Goal: Task Accomplishment & Management: Use online tool/utility

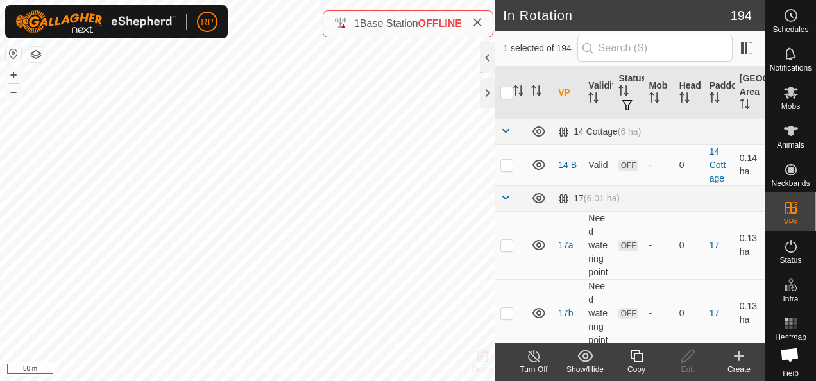
click at [633, 355] on icon at bounding box center [636, 355] width 13 height 13
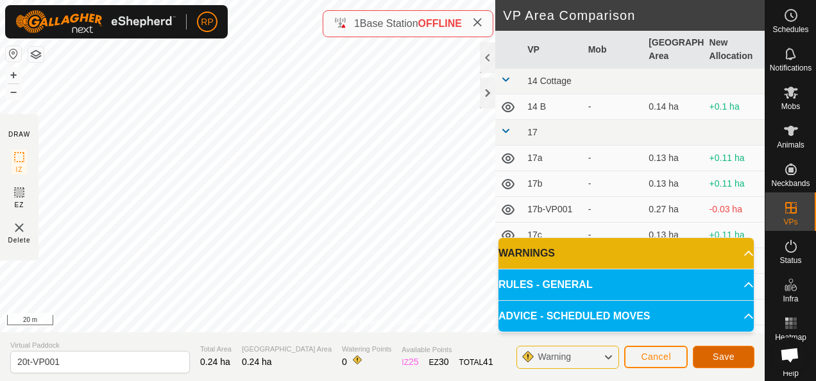
click at [727, 362] on button "Save" at bounding box center [723, 357] width 62 height 22
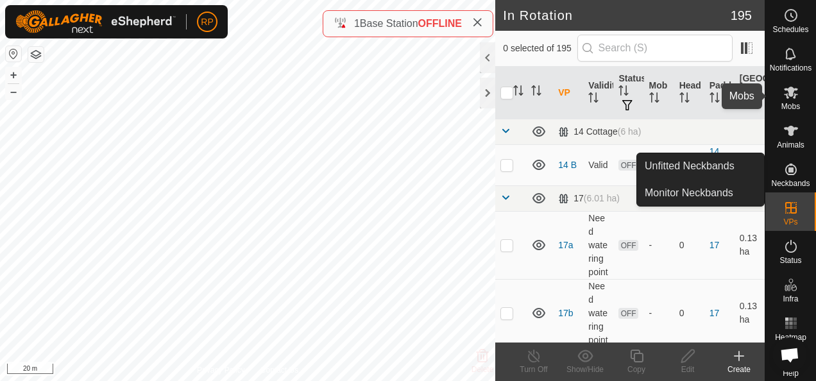
click at [785, 92] on icon at bounding box center [790, 93] width 14 height 12
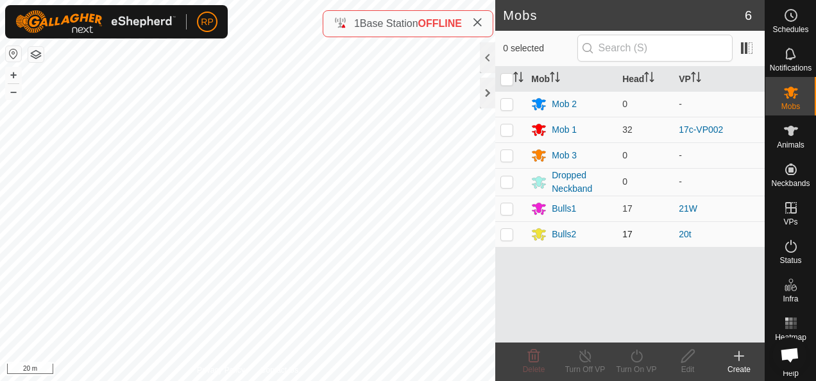
click at [505, 235] on p-checkbox at bounding box center [506, 234] width 13 height 10
checkbox input "true"
click at [636, 356] on icon at bounding box center [636, 355] width 16 height 15
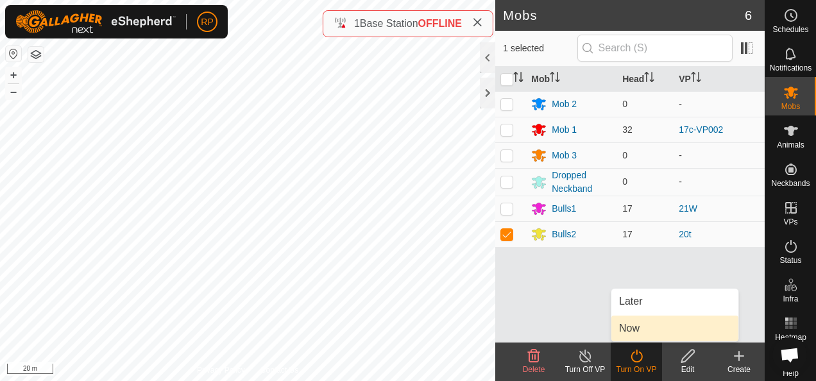
click at [624, 335] on link "Now" at bounding box center [674, 328] width 127 height 26
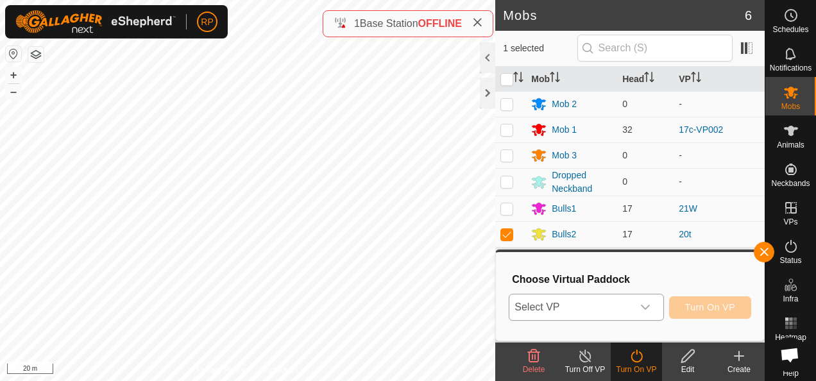
click at [588, 312] on span "Select VP" at bounding box center [570, 307] width 122 height 26
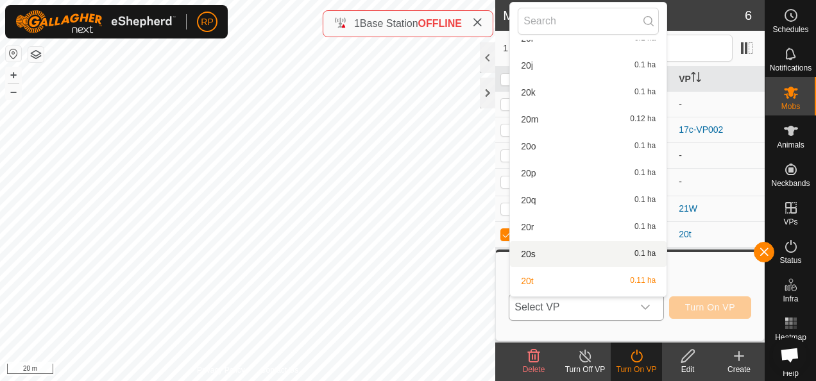
scroll to position [2581, 0]
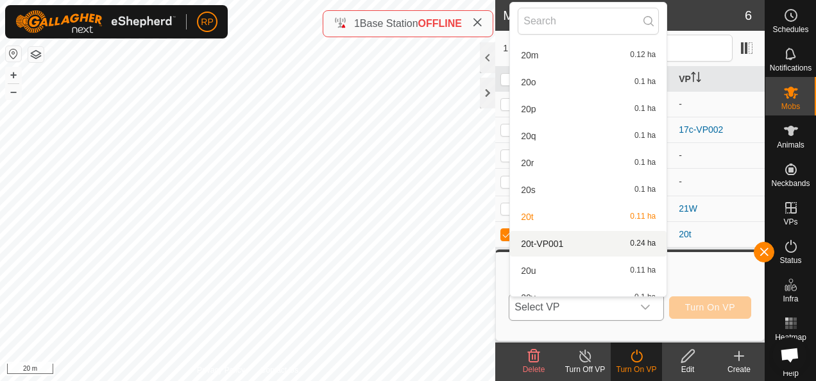
click at [542, 244] on li "20t-VP001 0.24 ha" at bounding box center [588, 244] width 156 height 26
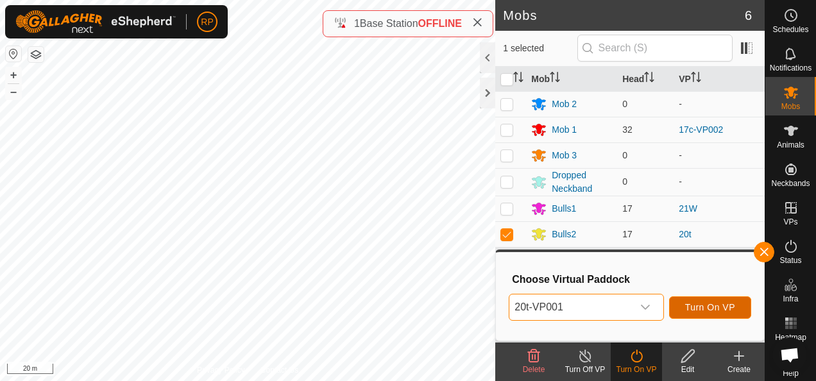
click at [713, 306] on span "Turn On VP" at bounding box center [710, 307] width 50 height 10
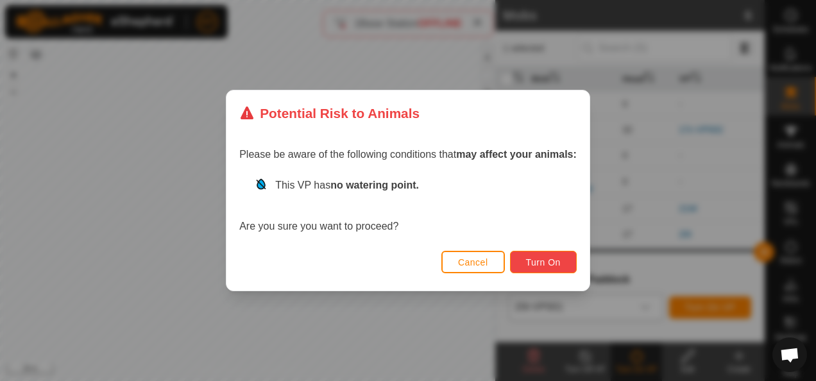
click at [542, 264] on span "Turn On" at bounding box center [543, 262] width 35 height 10
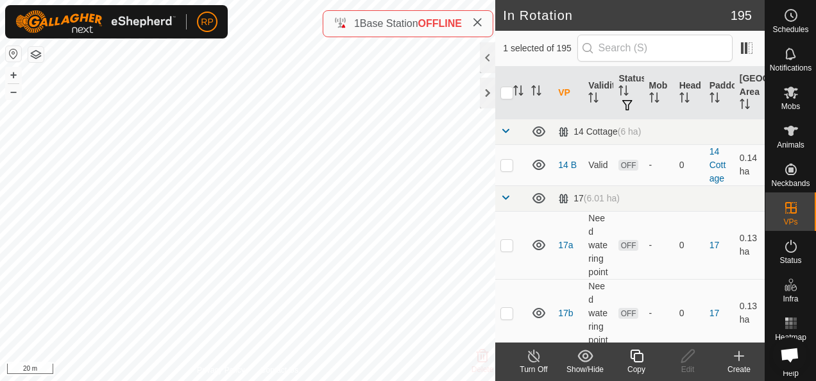
click at [635, 358] on icon at bounding box center [636, 355] width 16 height 15
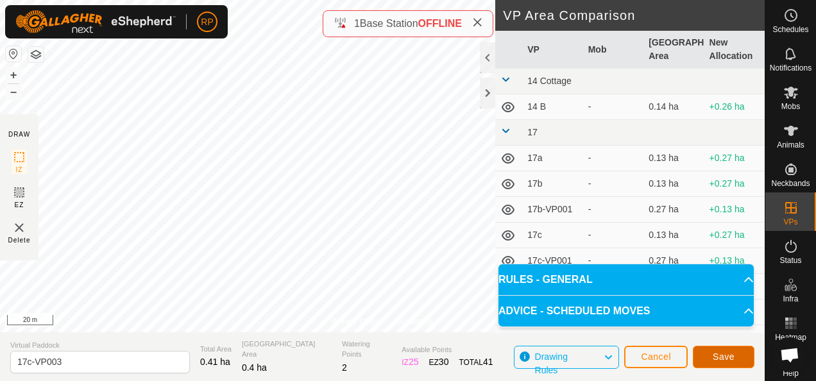
click at [722, 357] on span "Save" at bounding box center [723, 356] width 22 height 10
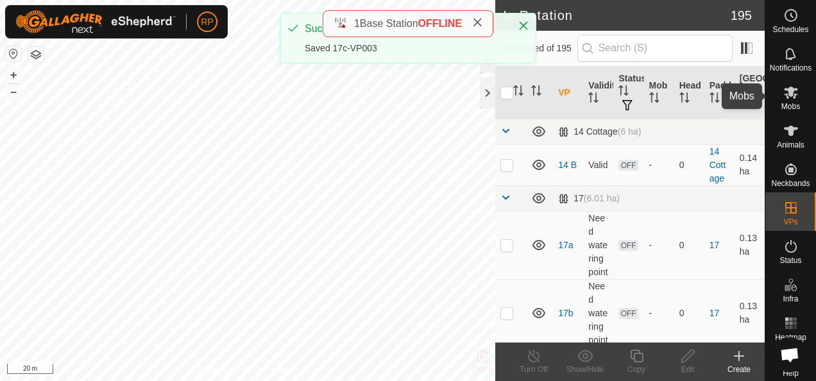
click at [783, 94] on icon at bounding box center [790, 93] width 14 height 12
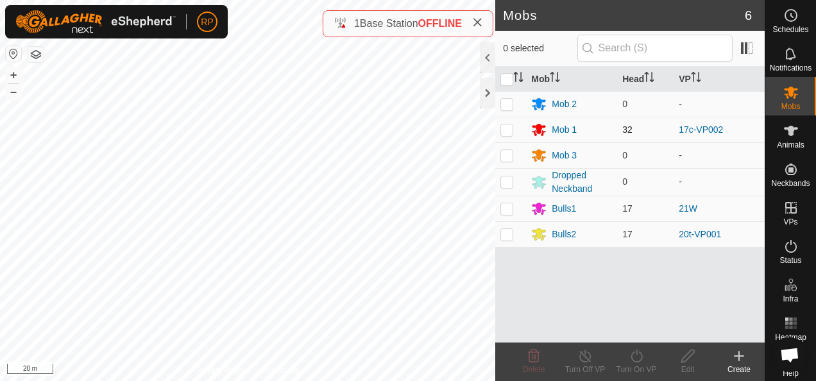
click at [510, 129] on p-checkbox at bounding box center [506, 129] width 13 height 10
checkbox input "true"
click at [635, 356] on icon at bounding box center [636, 355] width 16 height 15
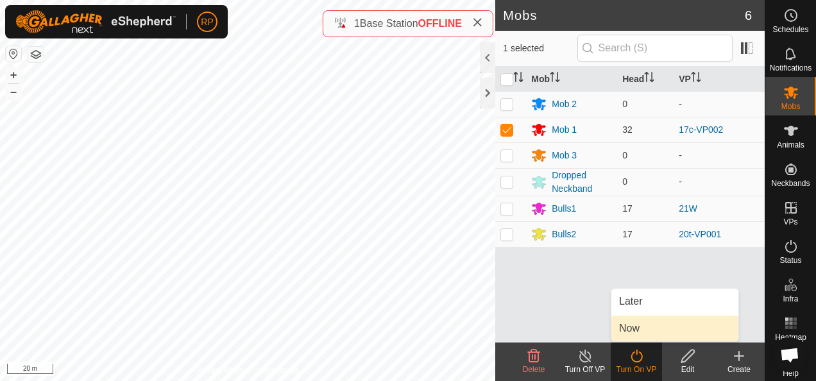
click at [628, 332] on link "Now" at bounding box center [674, 328] width 127 height 26
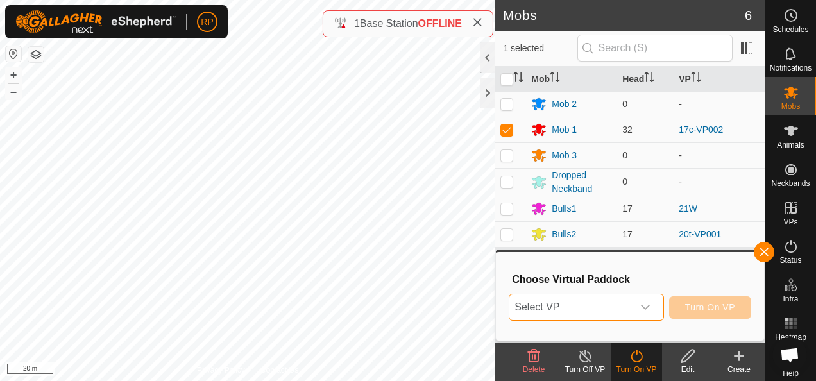
click at [598, 312] on span "Select VP" at bounding box center [570, 307] width 122 height 26
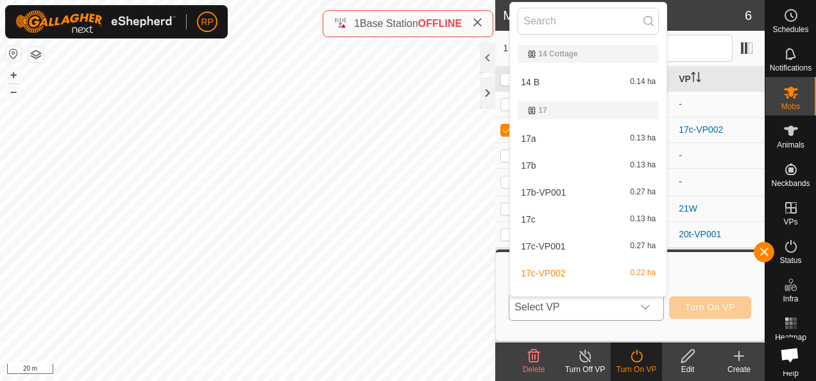
scroll to position [17, 0]
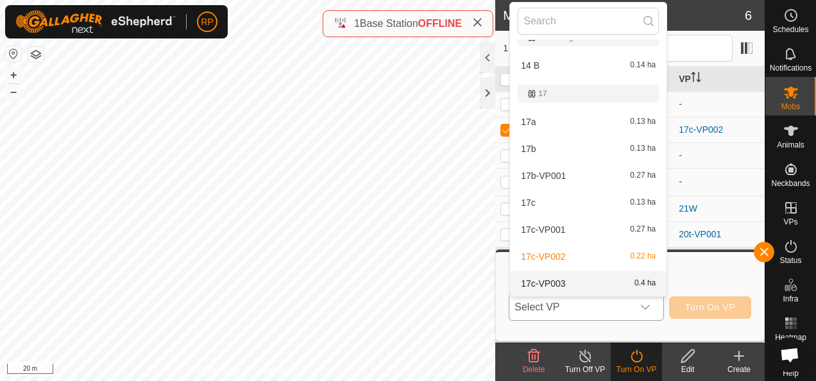
click at [556, 283] on li "17c-VP003 0.4 ha" at bounding box center [588, 284] width 156 height 26
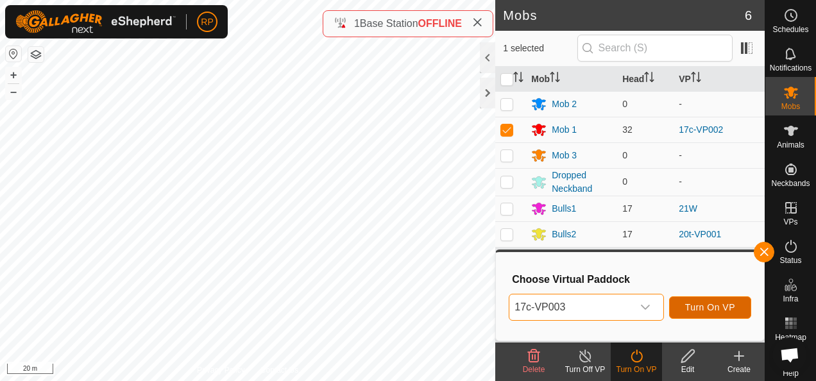
click at [705, 305] on span "Turn On VP" at bounding box center [710, 307] width 50 height 10
